Goal: Navigation & Orientation: Find specific page/section

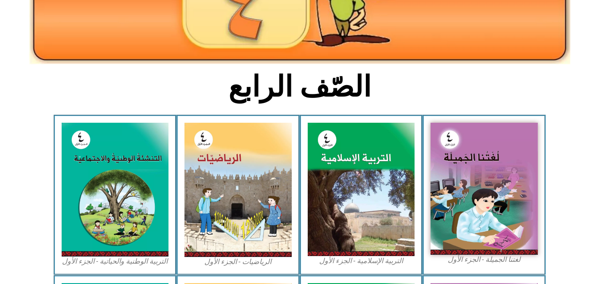
scroll to position [165, 0]
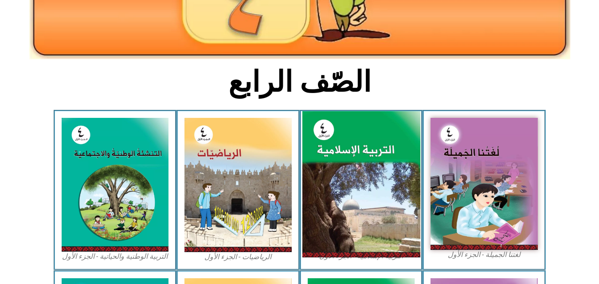
click at [384, 149] on img at bounding box center [361, 184] width 118 height 147
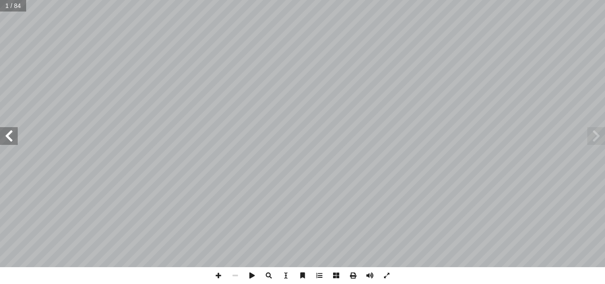
click at [8, 138] on span at bounding box center [9, 136] width 18 height 18
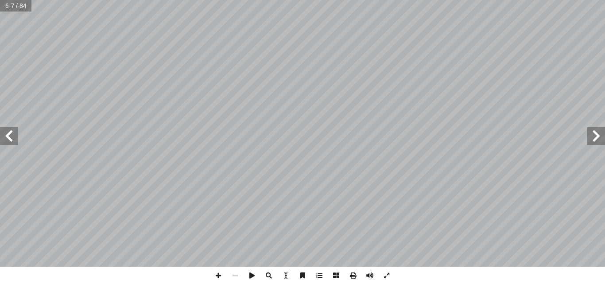
click at [8, 138] on span at bounding box center [9, 136] width 18 height 18
click at [216, 274] on span at bounding box center [218, 275] width 17 height 17
click at [375, 81] on html "الصفحة الرئيسية الصف الأول الصف الثاني الصف الثالث الصف الرابع الصف الخامس الصف…" at bounding box center [302, 40] width 605 height 81
click at [6, 135] on span at bounding box center [9, 136] width 18 height 18
